Goal: Task Accomplishment & Management: Manage account settings

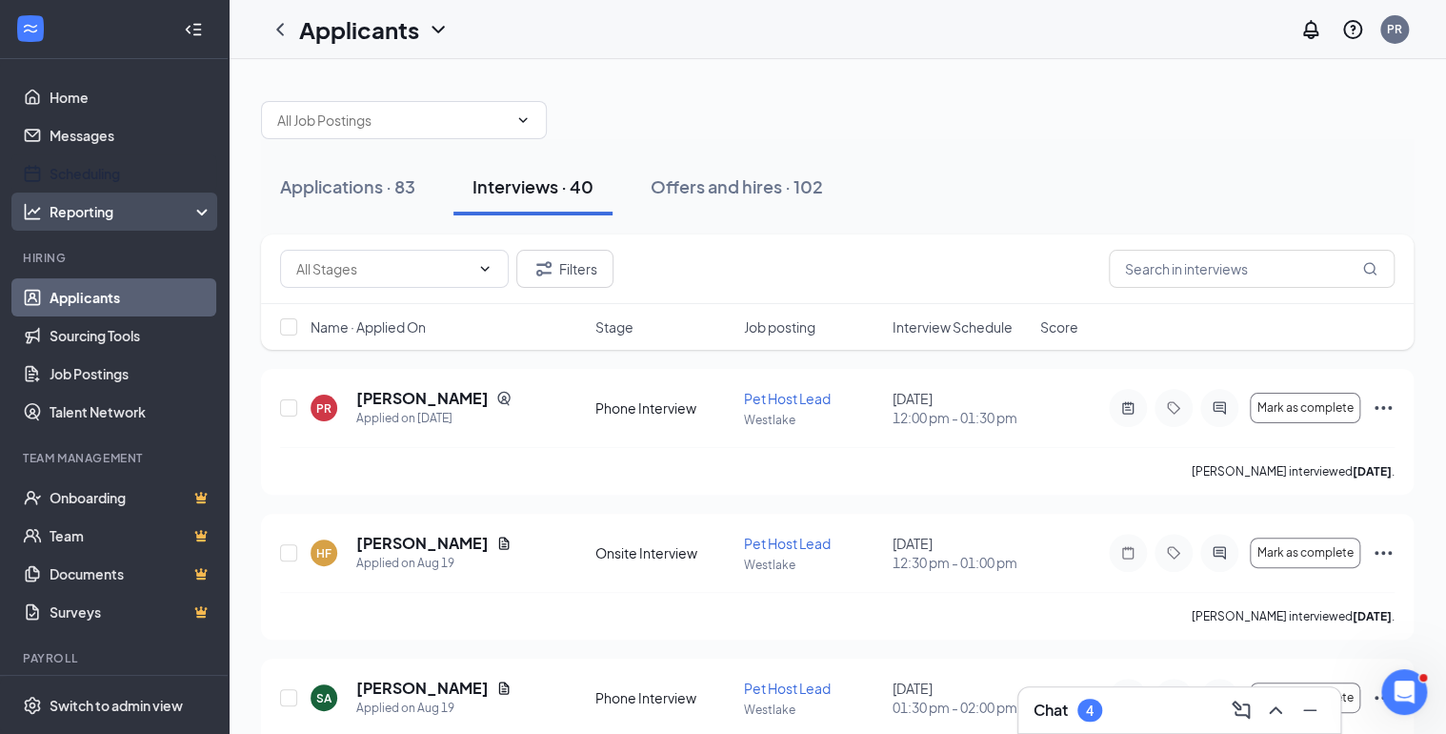
drag, startPoint x: 95, startPoint y: 176, endPoint x: 105, endPoint y: 200, distance: 25.7
click at [95, 176] on link "Scheduling" at bounding box center [131, 173] width 163 height 38
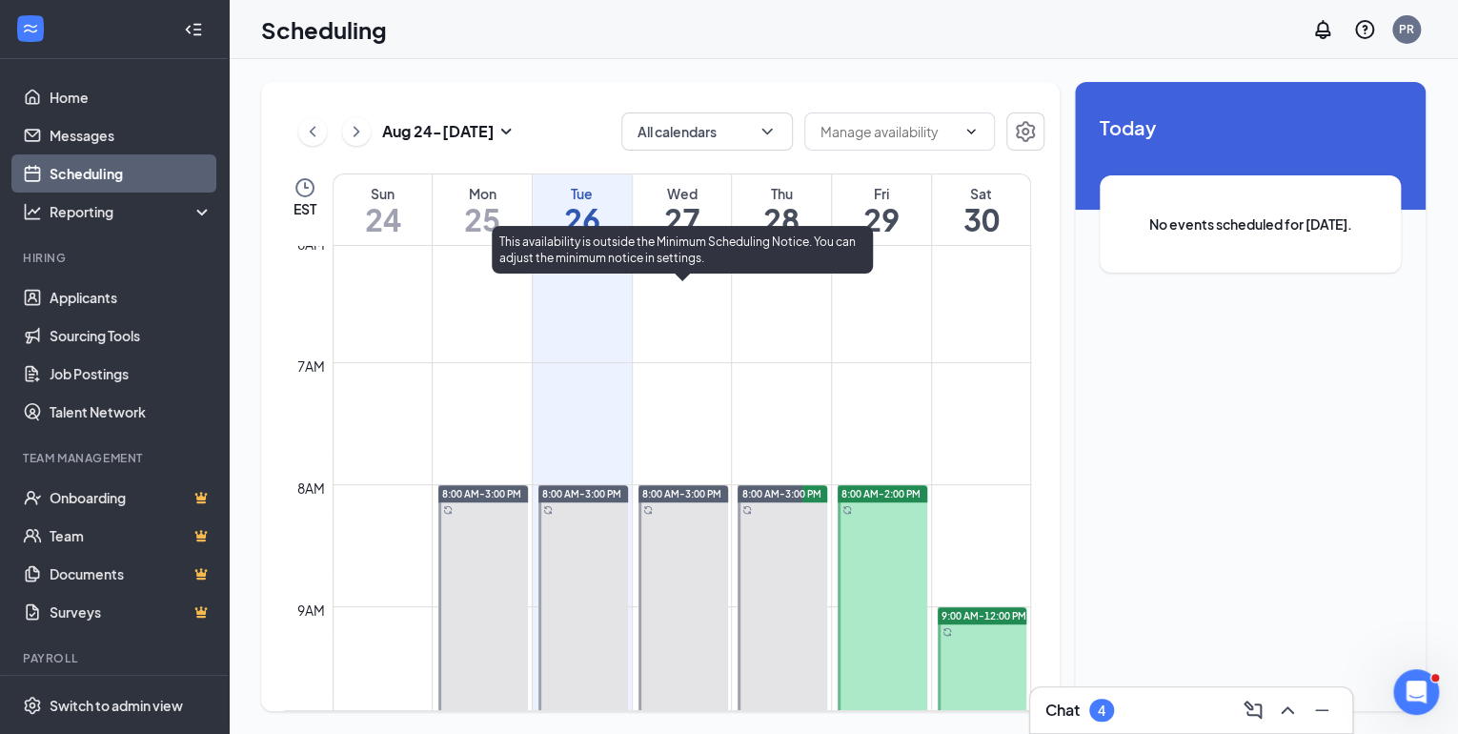
scroll to position [632, 0]
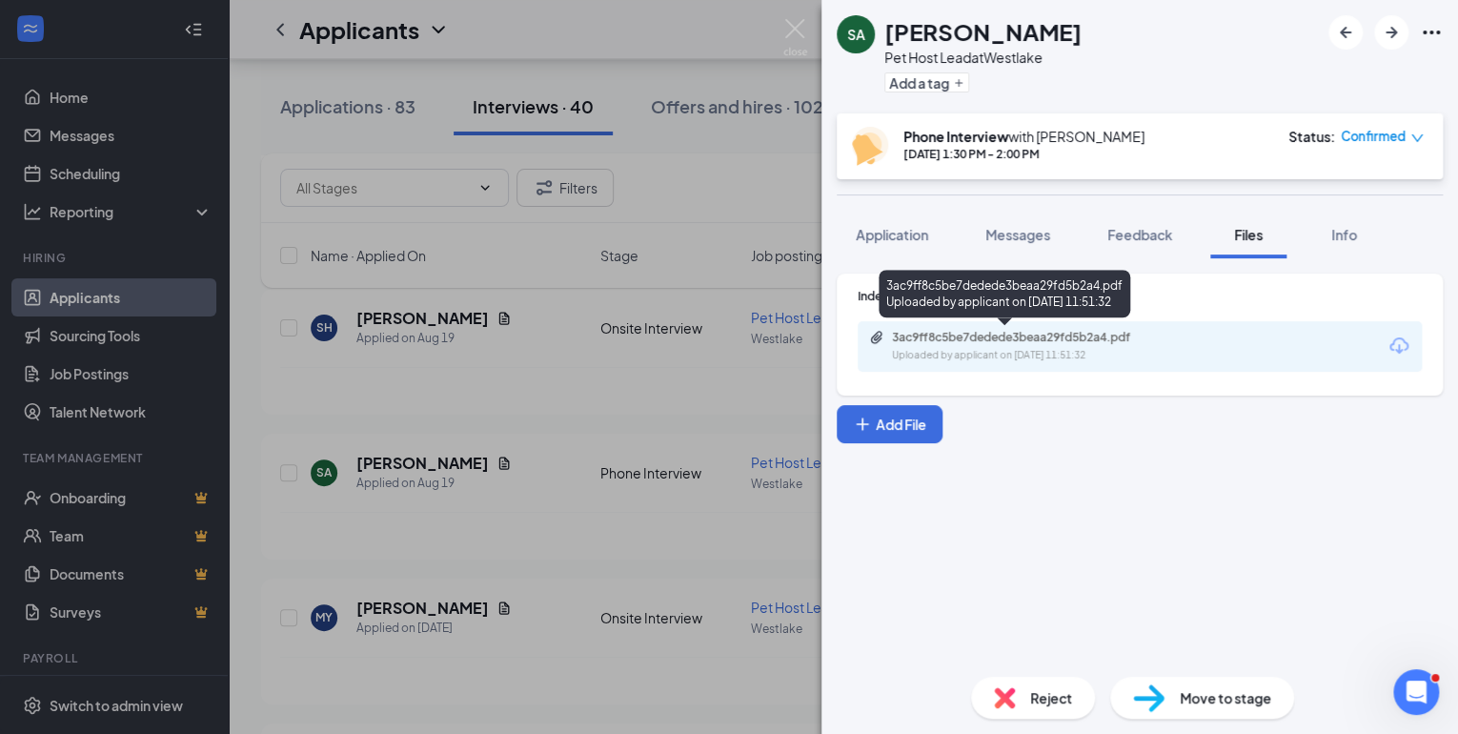
click at [1022, 339] on div "3ac9ff8c5be7dedede3beaa29fd5b2a4.pdf" at bounding box center [1025, 337] width 267 height 15
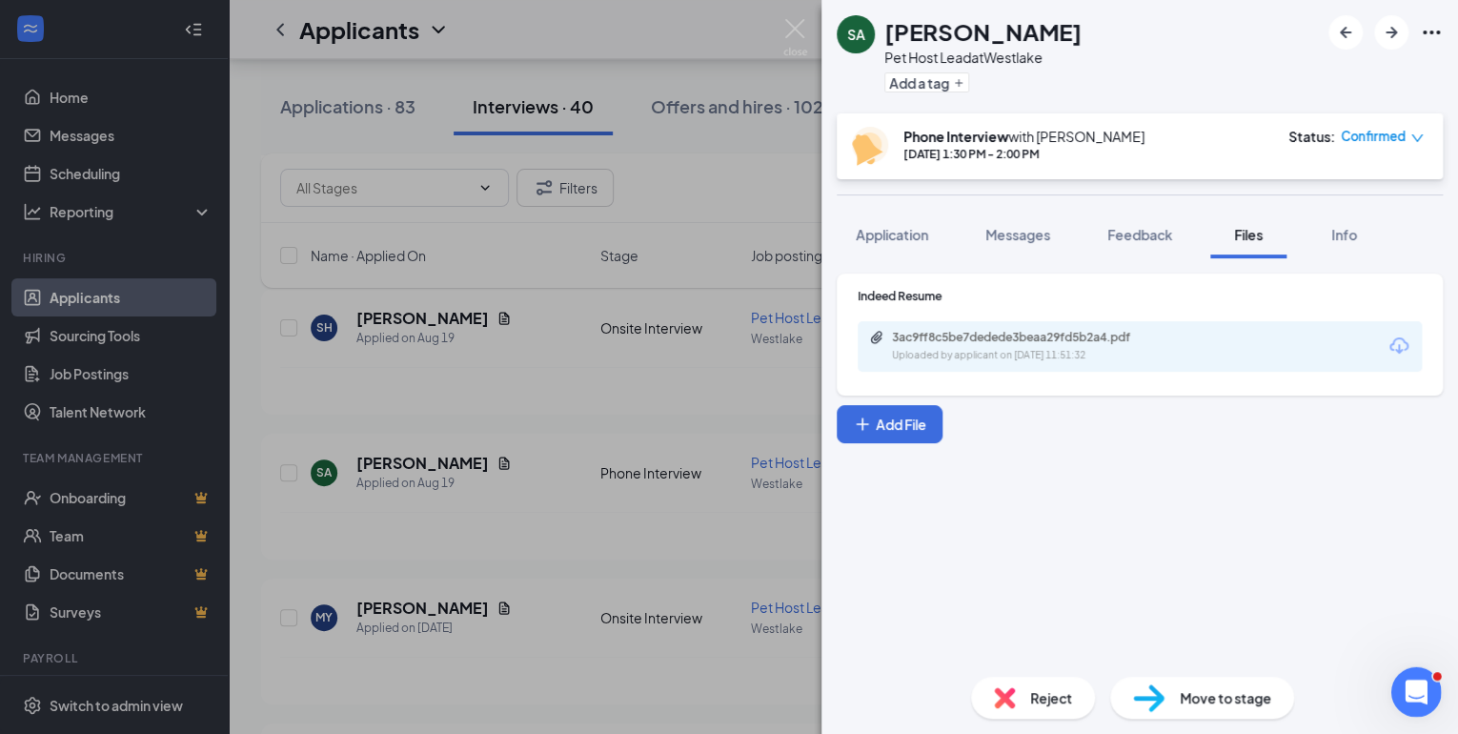
click at [1411, 692] on icon "Open Intercom Messenger" at bounding box center [1413, 689] width 31 height 31
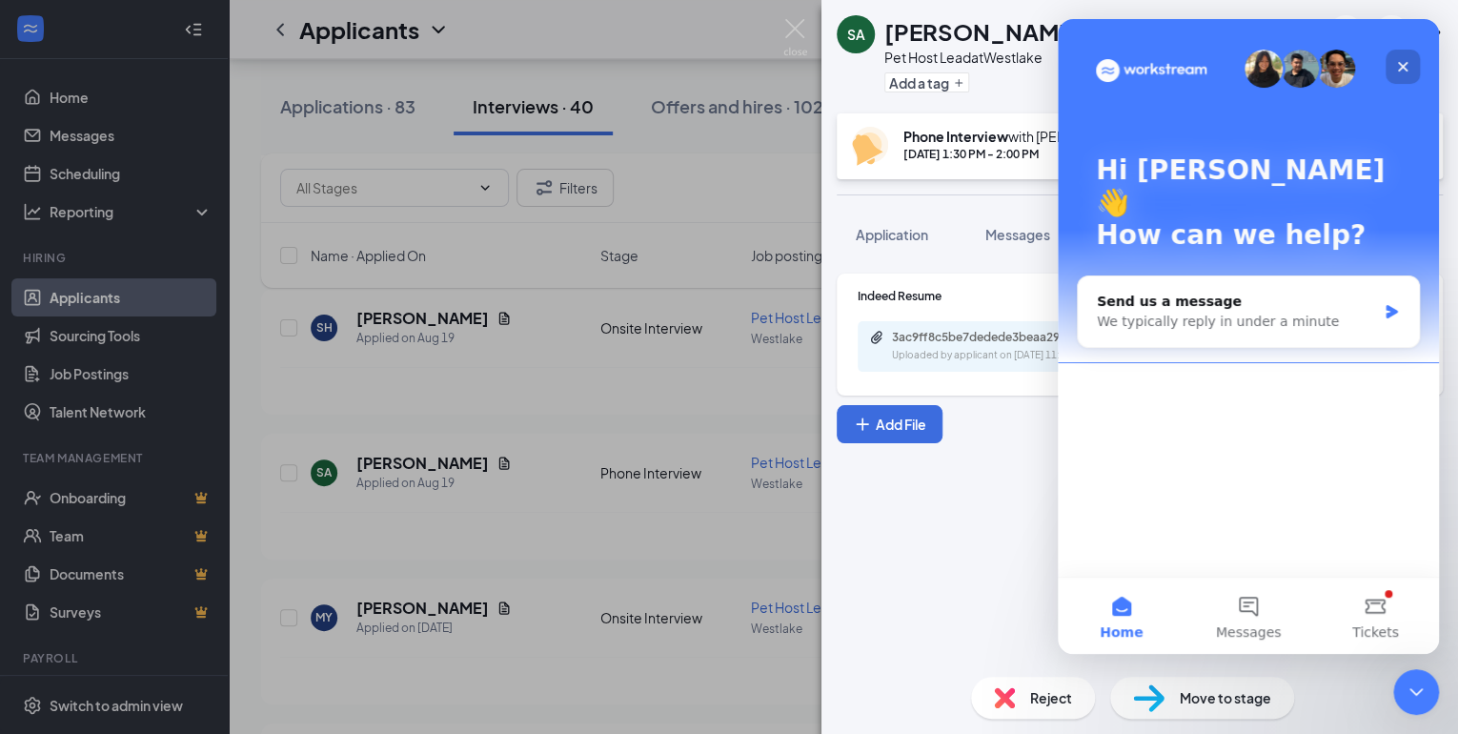
click at [1395, 65] on icon "Close" at bounding box center [1402, 66] width 15 height 15
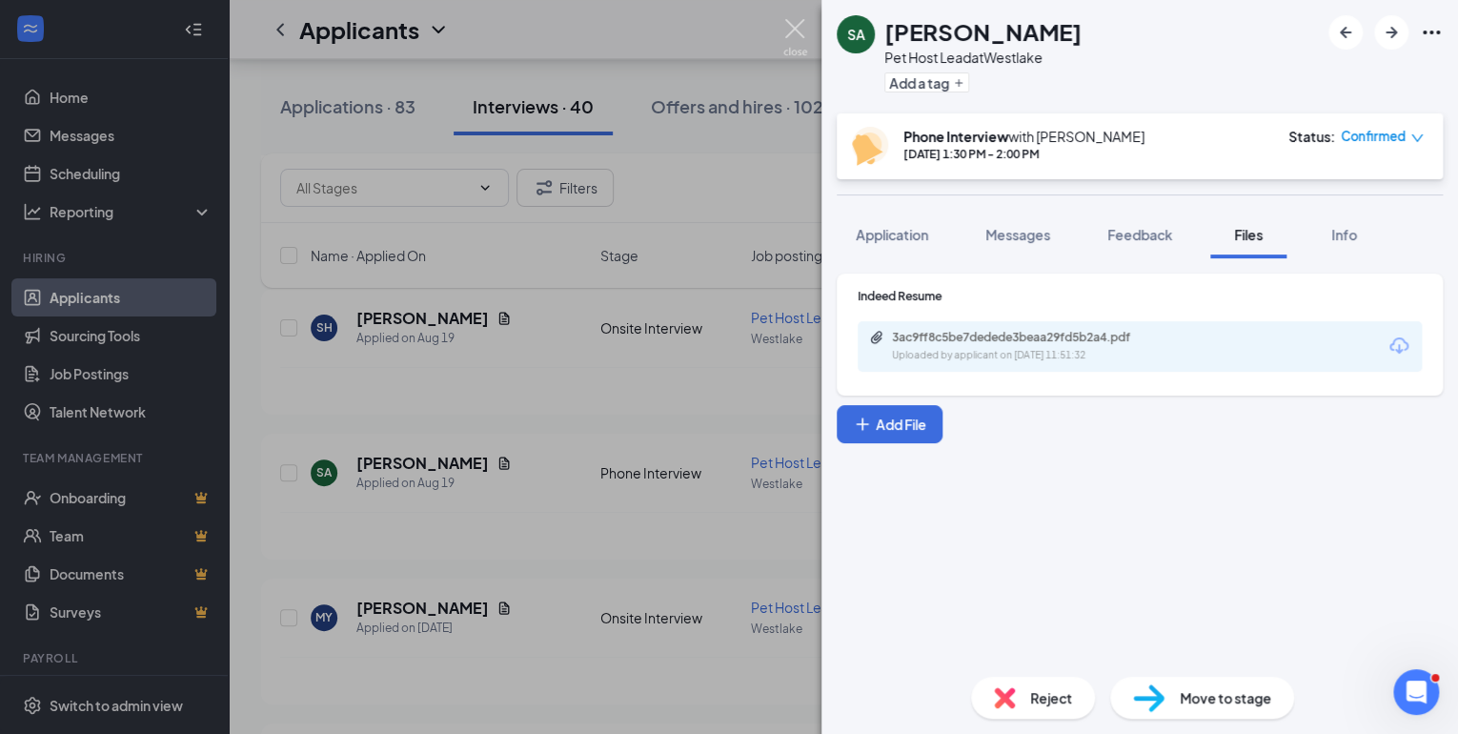
click at [797, 25] on img at bounding box center [795, 37] width 24 height 37
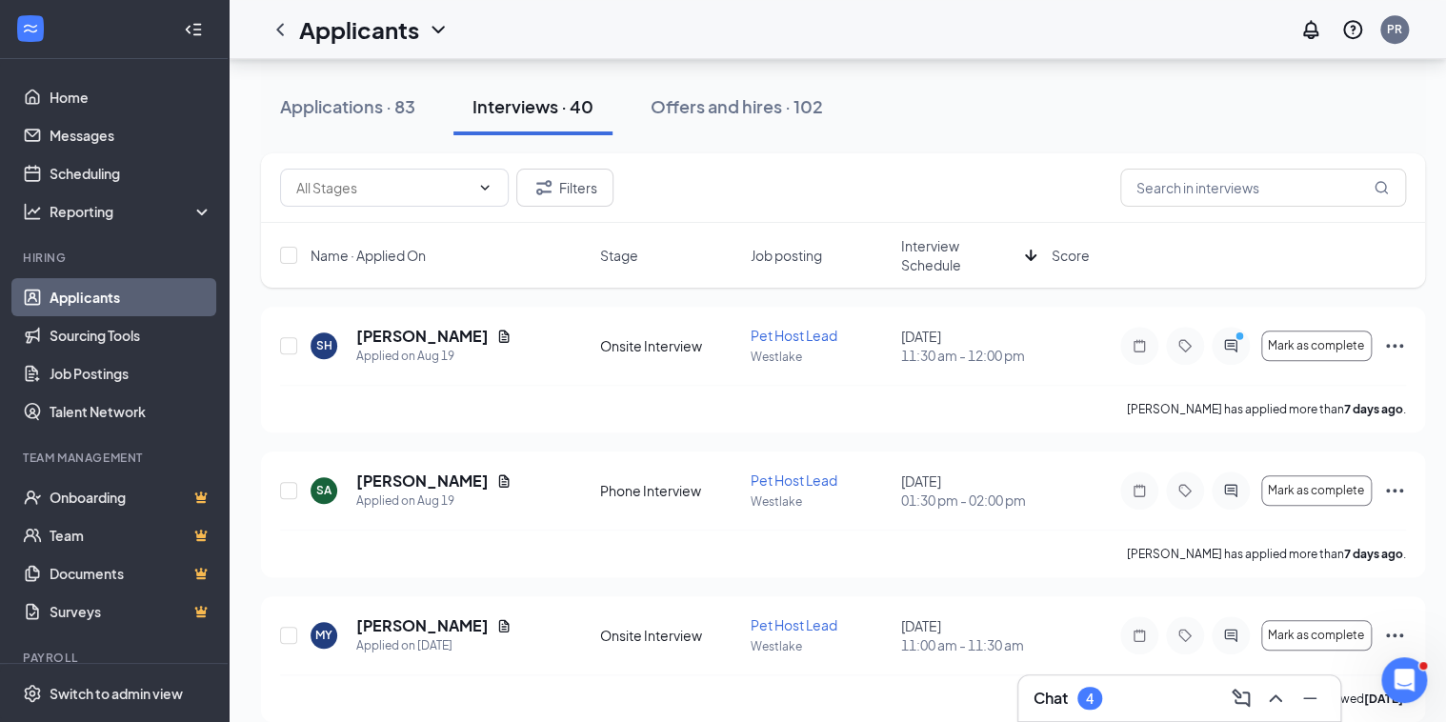
click at [1056, 697] on h3 "Chat" at bounding box center [1051, 698] width 34 height 21
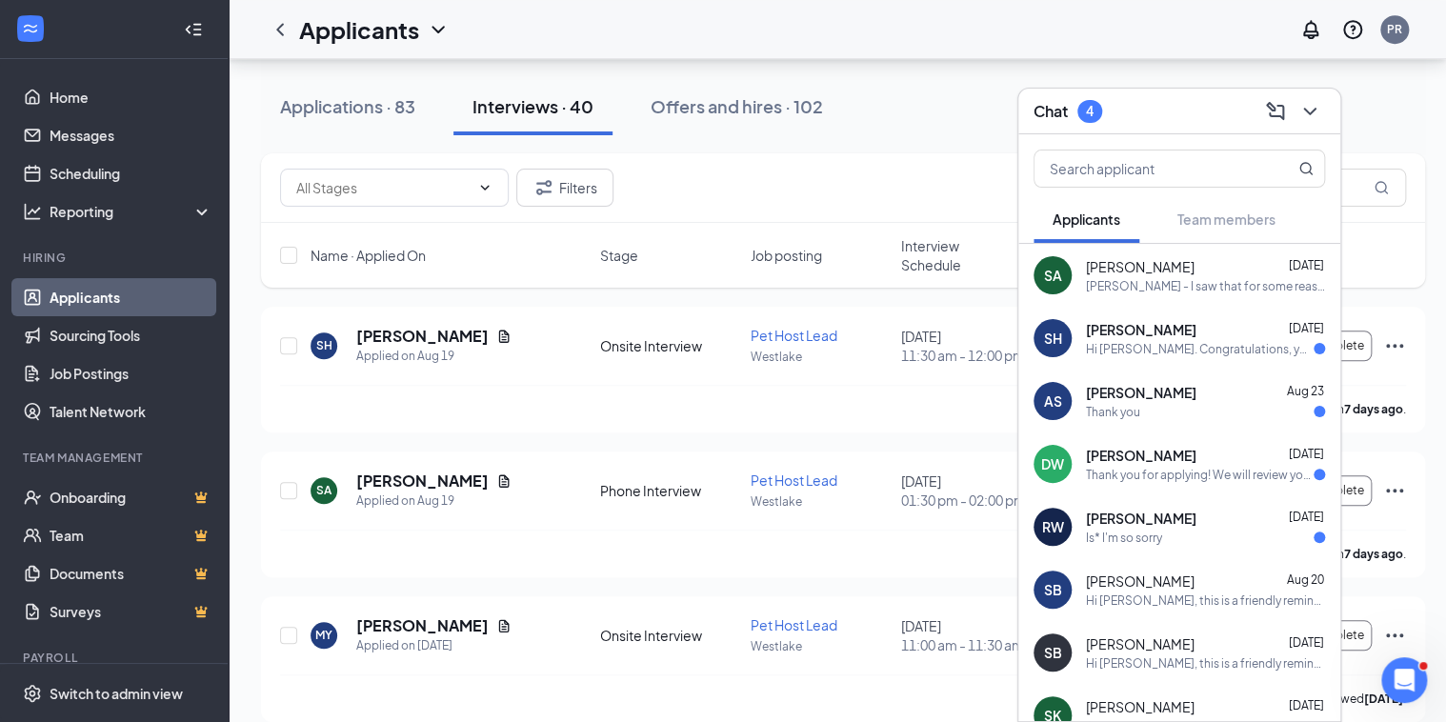
click at [1120, 278] on div "[PERSON_NAME] - I saw that for some reason, our system has you as a phone inter…" at bounding box center [1205, 286] width 239 height 16
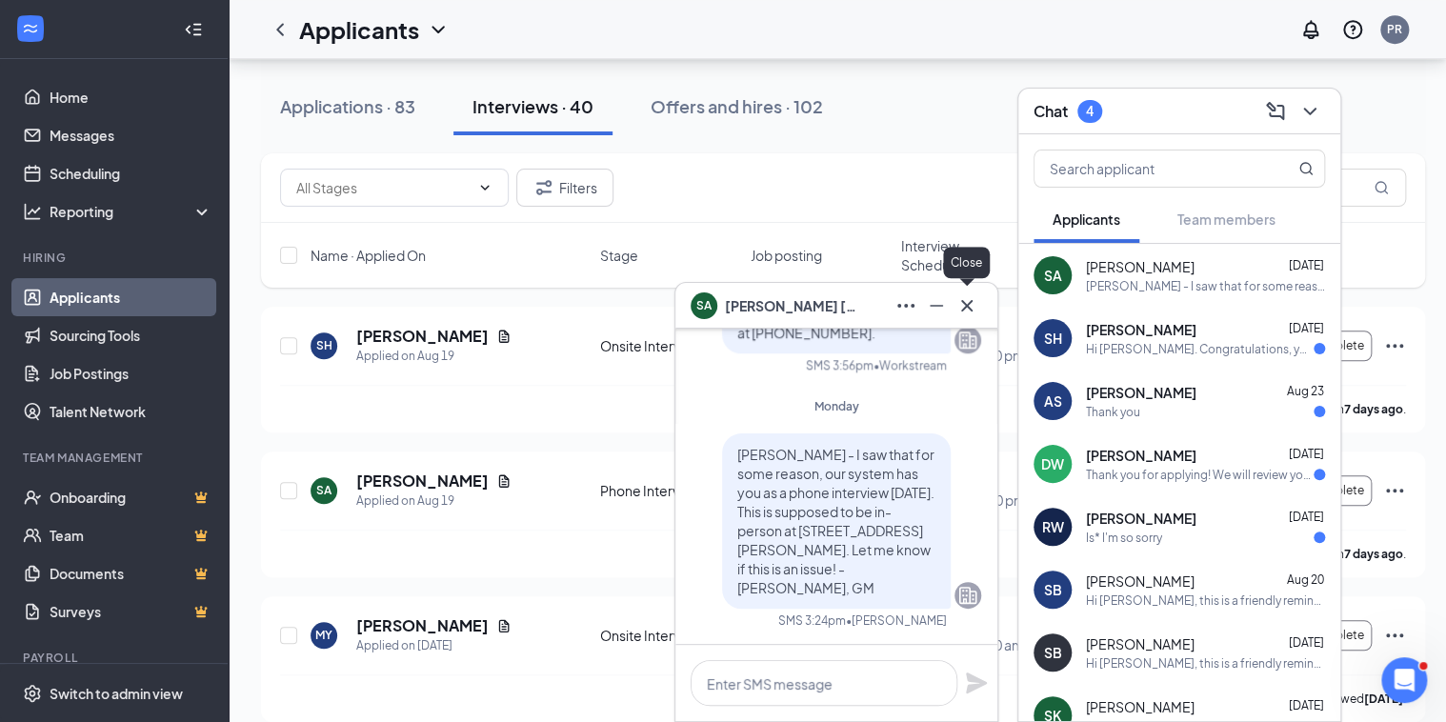
click at [973, 313] on icon "Cross" at bounding box center [967, 305] width 23 height 23
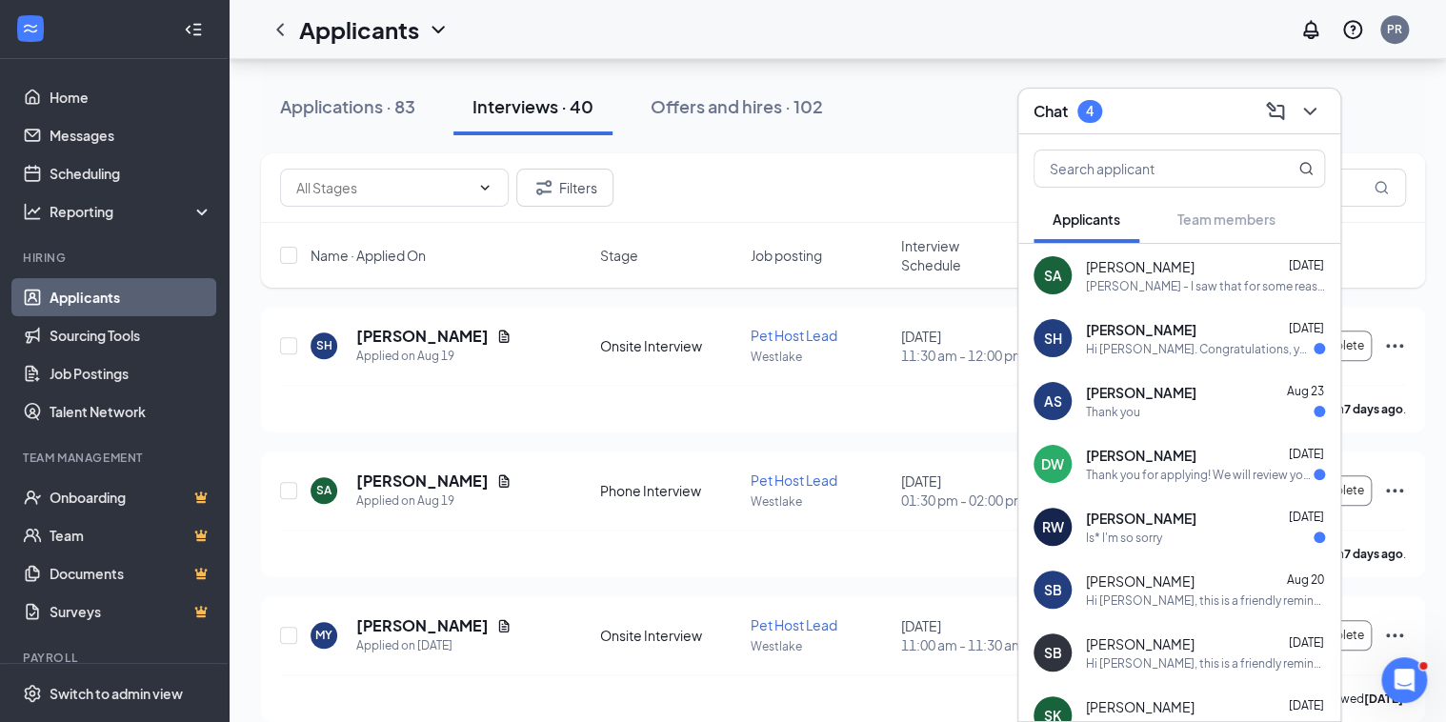
click at [1177, 346] on div "Hi [PERSON_NAME]. Congratulations, your meeting with PetSuites for Pet Host Lea…" at bounding box center [1200, 349] width 228 height 16
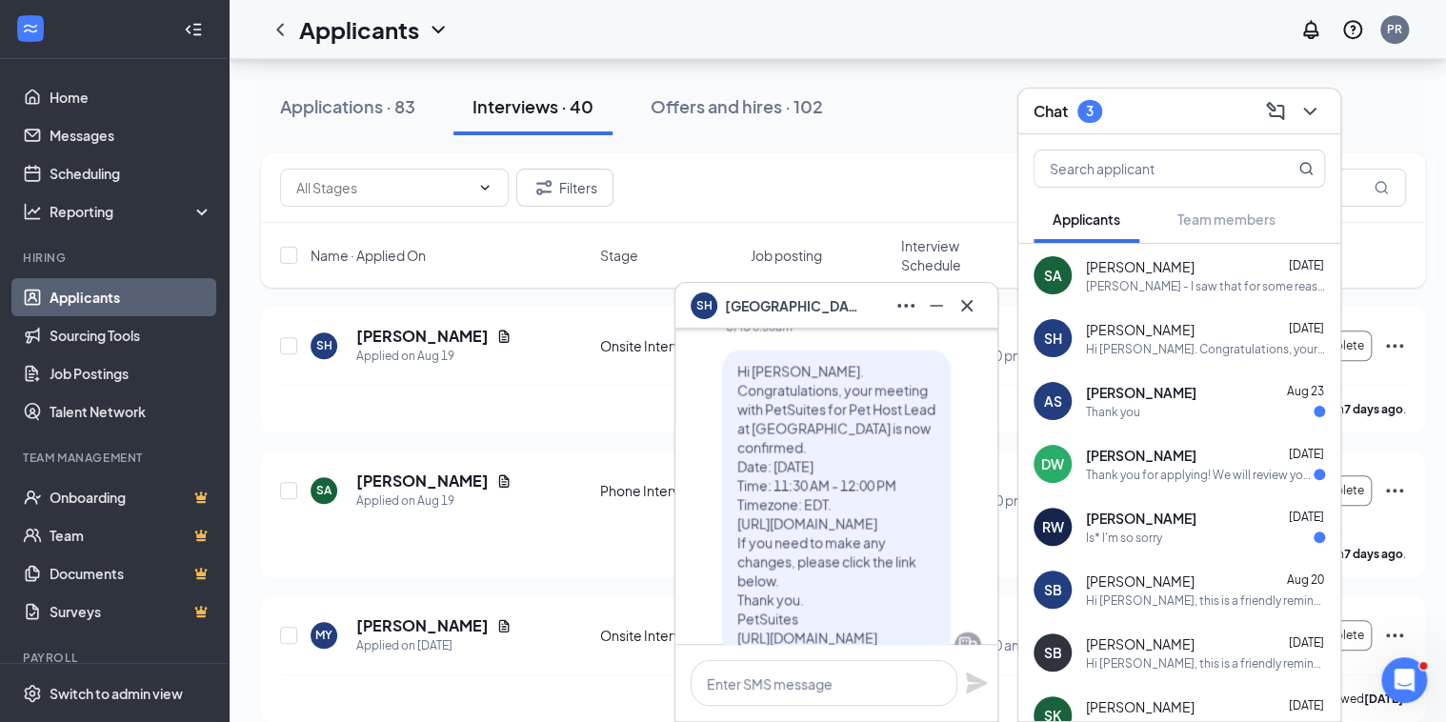
scroll to position [-76, 0]
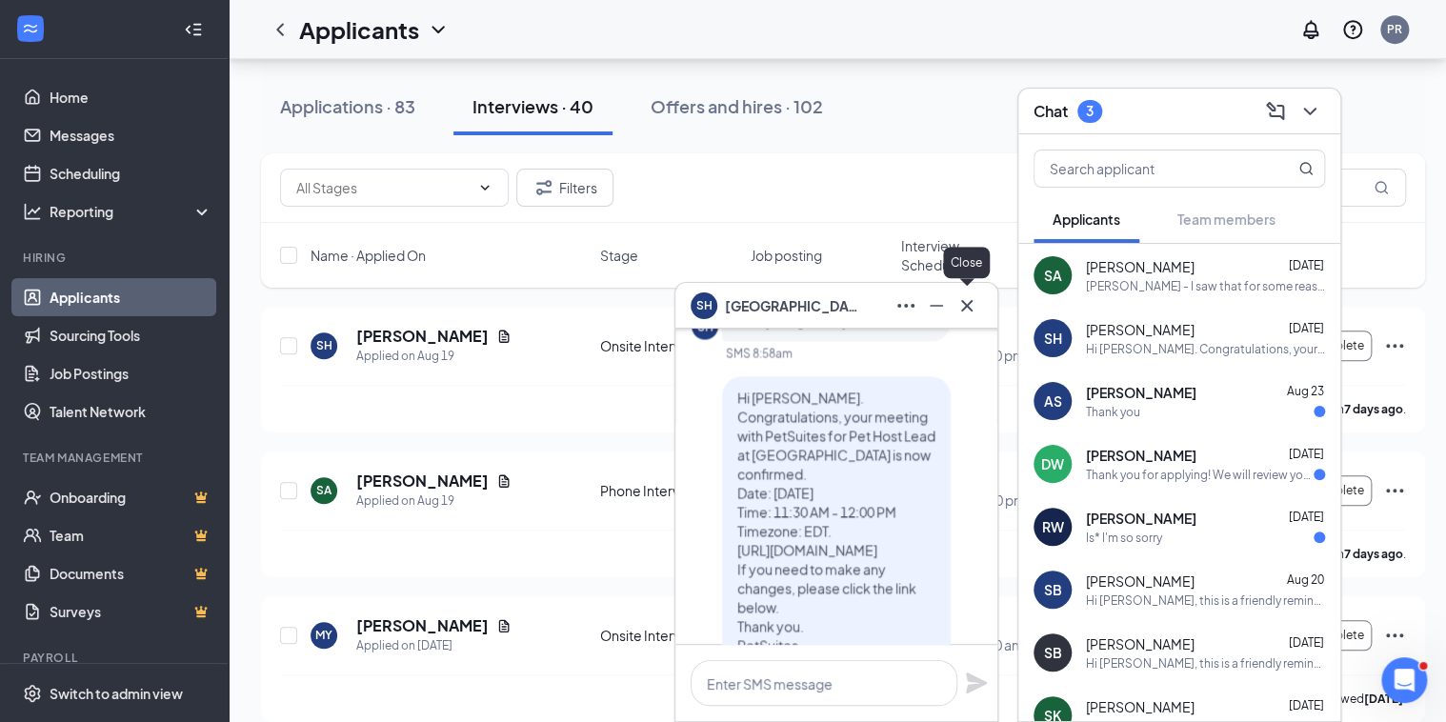
click at [972, 303] on icon "Cross" at bounding box center [967, 305] width 23 height 23
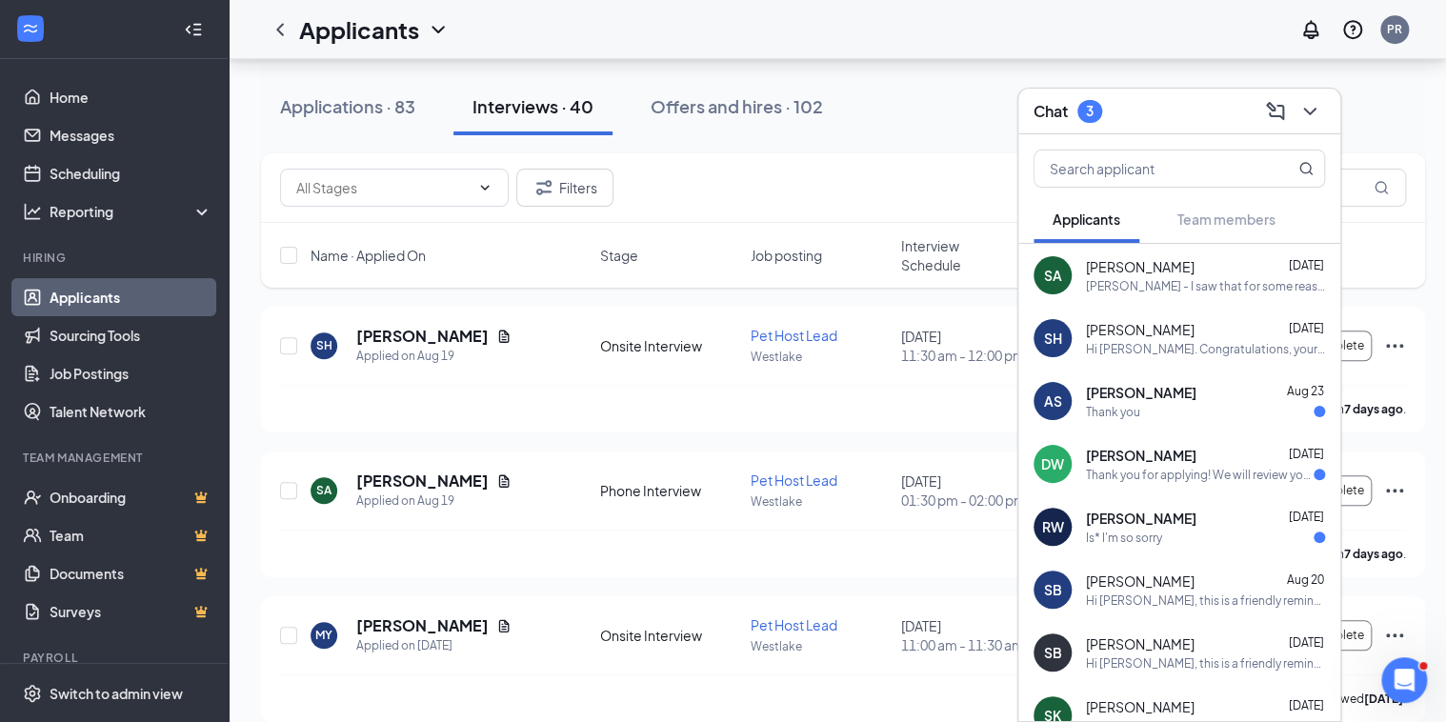
click at [1113, 404] on div "Thank you" at bounding box center [1113, 412] width 54 height 16
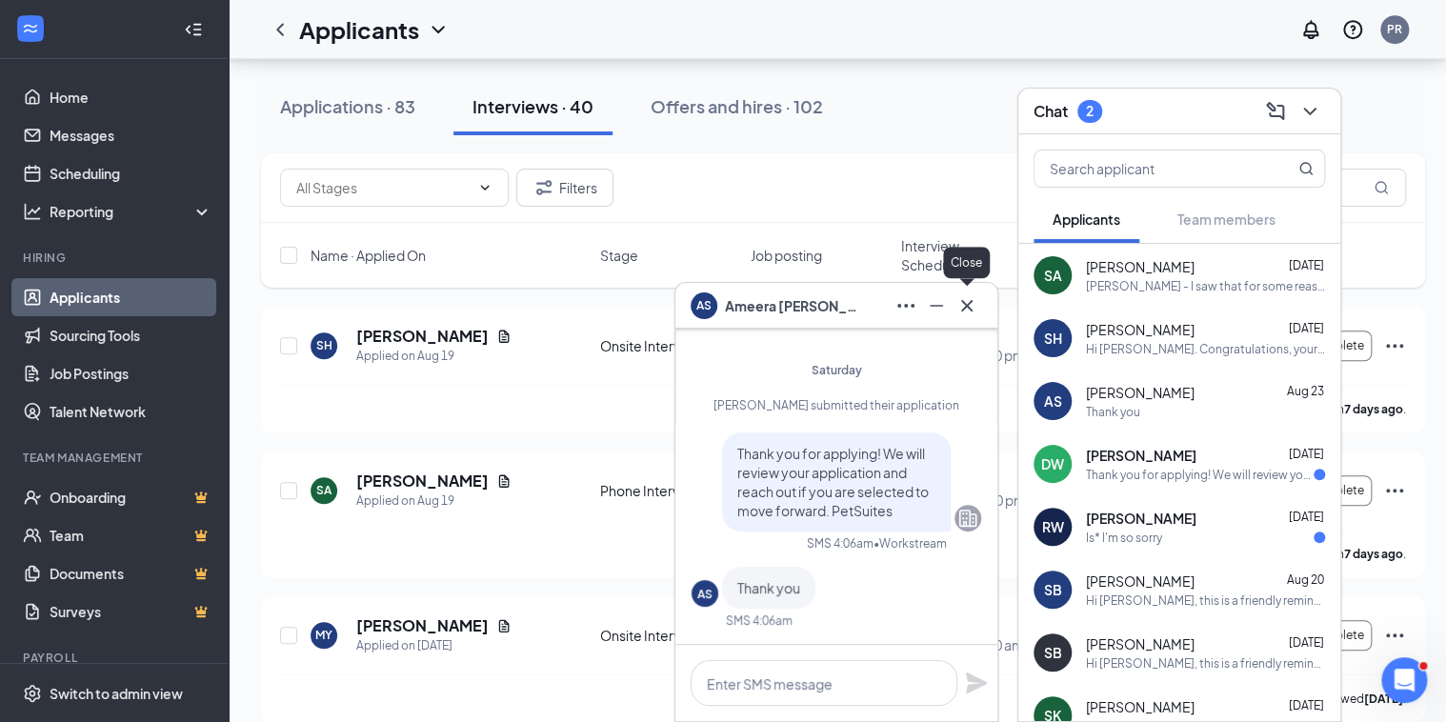
click at [970, 309] on icon "Cross" at bounding box center [966, 304] width 11 height 11
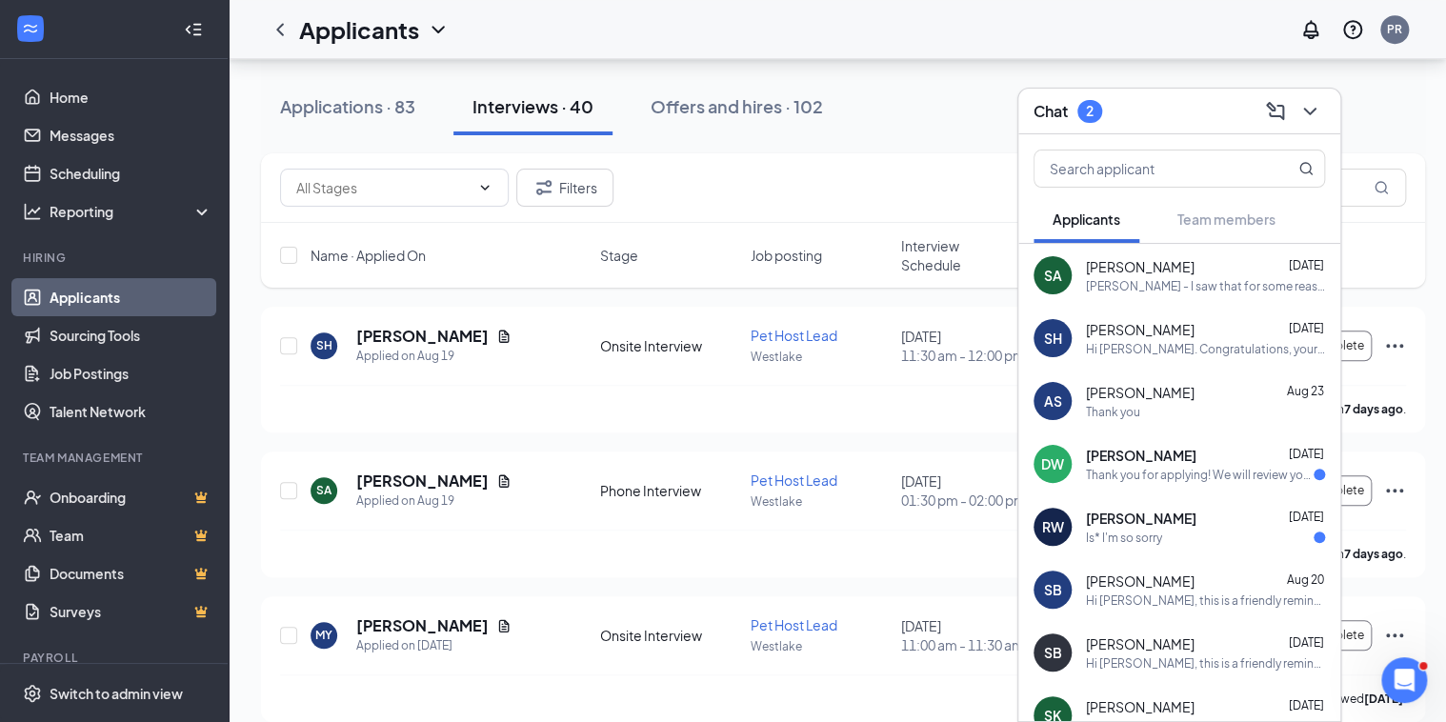
drag, startPoint x: 1132, startPoint y: 469, endPoint x: 1117, endPoint y: 463, distance: 16.3
click at [1131, 469] on div "Thank you for applying! We will review your application and reach out if you ar…" at bounding box center [1200, 475] width 228 height 16
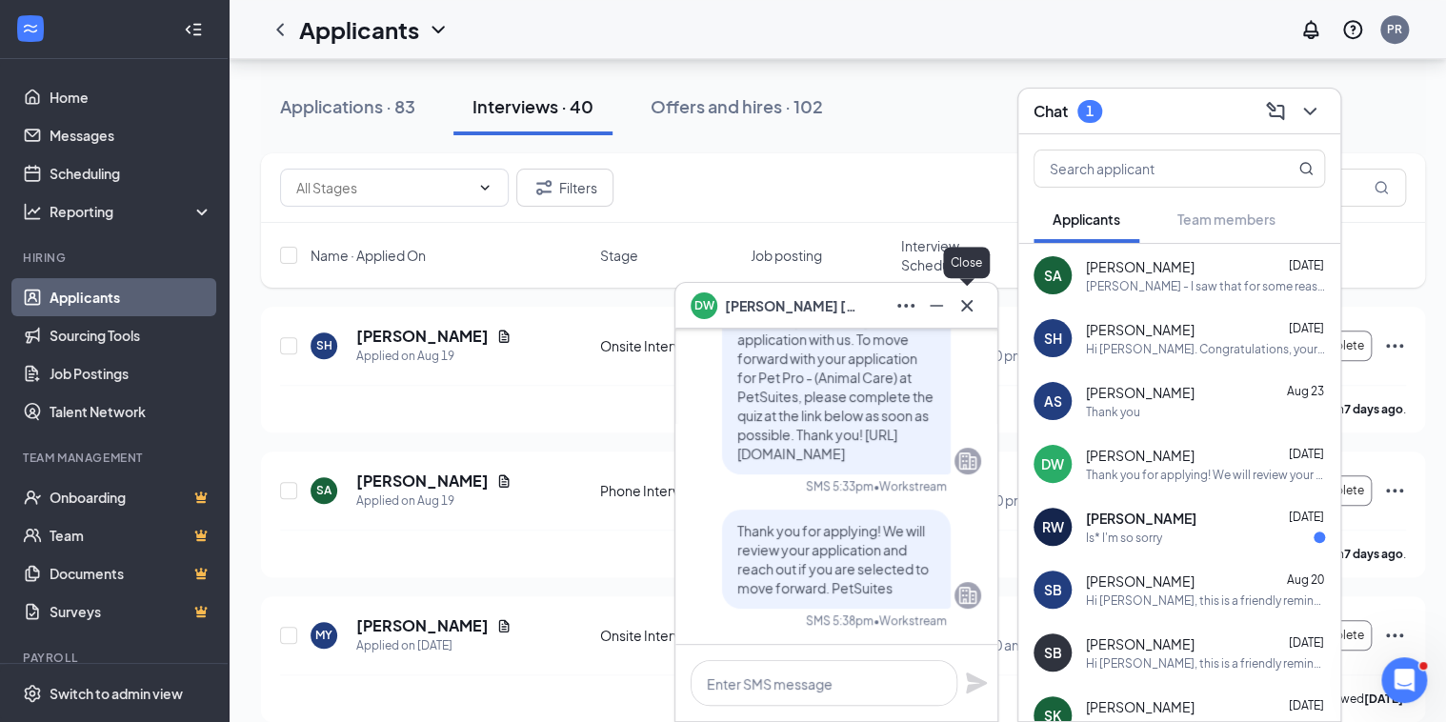
click at [973, 298] on icon "Cross" at bounding box center [967, 305] width 23 height 23
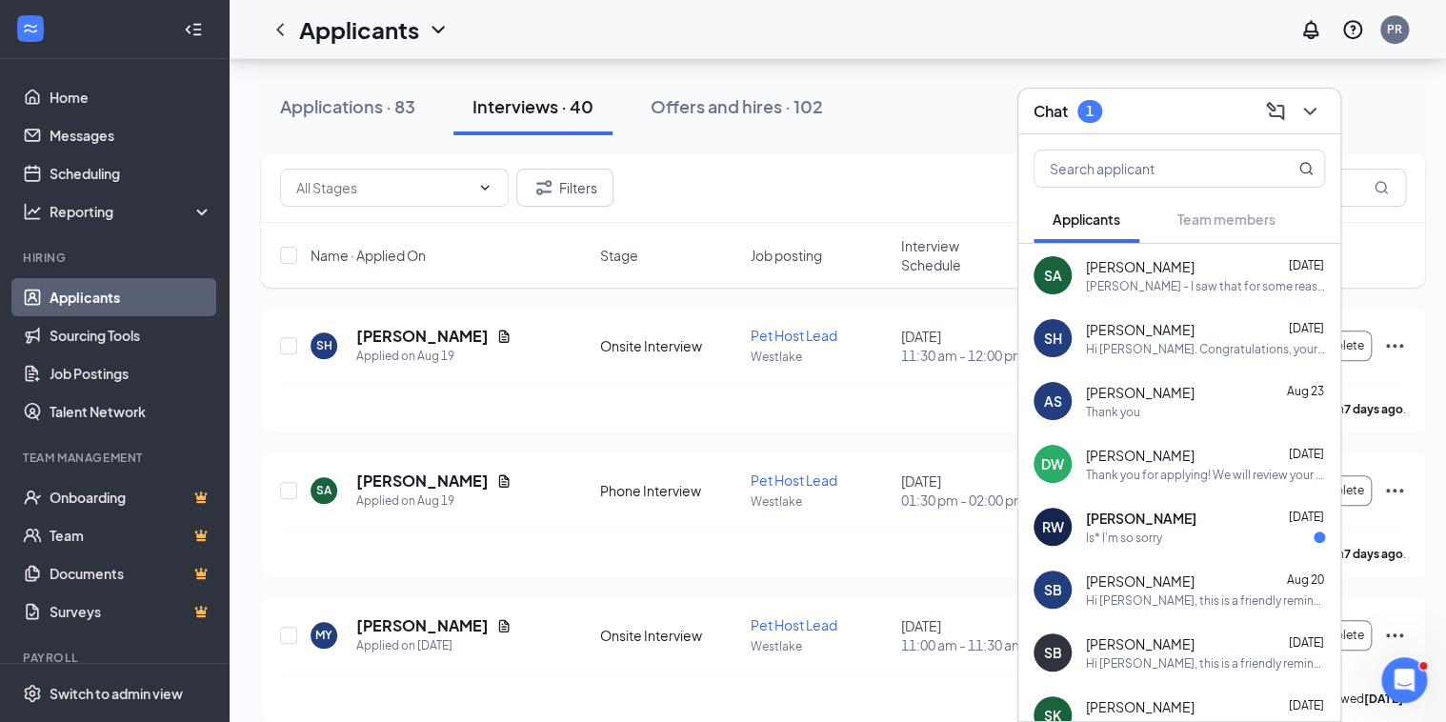
click at [1189, 531] on div "Is* I'm so sorry" at bounding box center [1205, 538] width 239 height 16
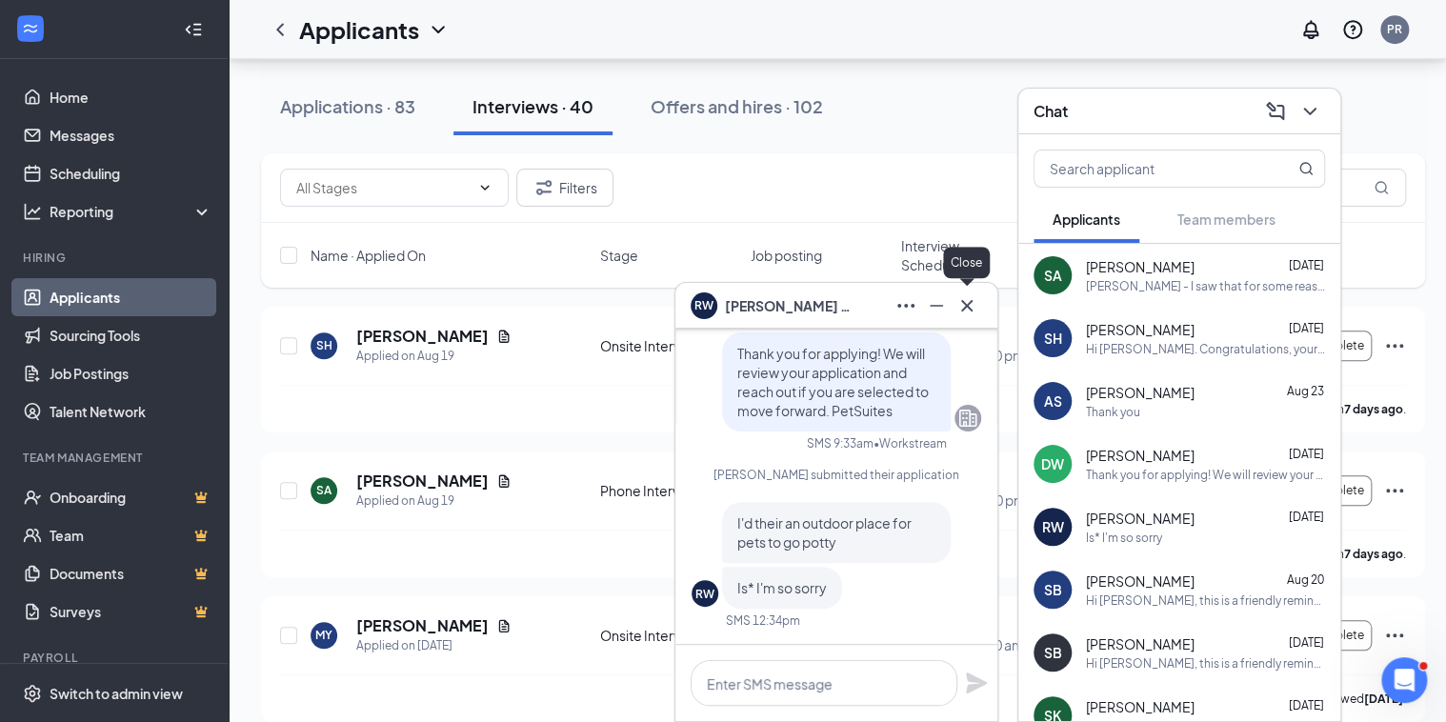
click at [974, 307] on icon "Cross" at bounding box center [967, 305] width 23 height 23
